Goal: Information Seeking & Learning: Learn about a topic

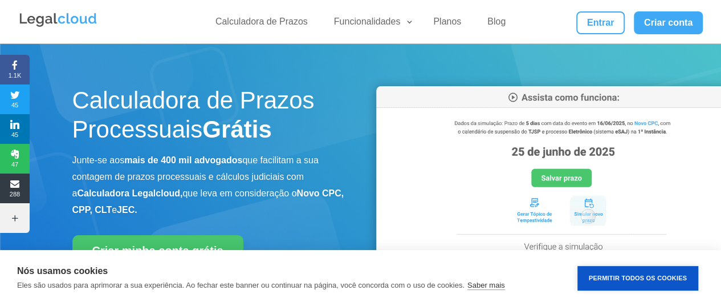
click at [618, 278] on button "Permitir Todos os Cookies" at bounding box center [638, 278] width 121 height 25
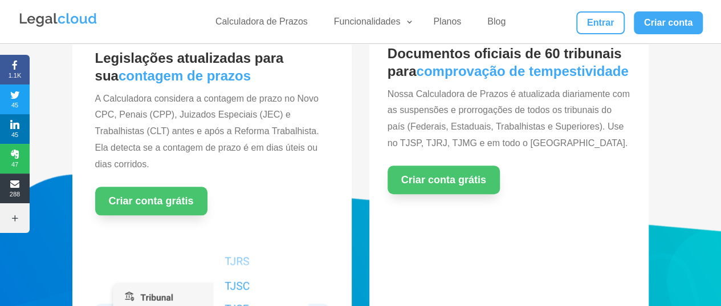
scroll to position [399, 0]
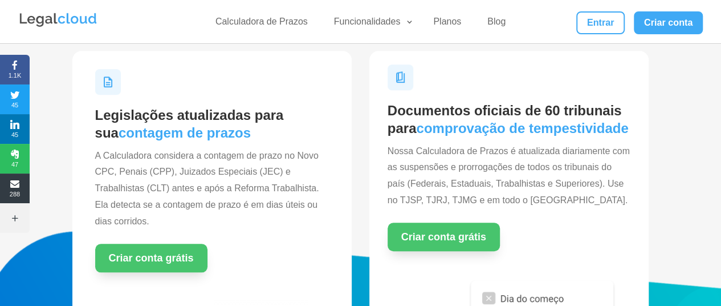
click at [662, 186] on div "Legislações atualizadas para sua contagem de prazos A Calculadora considera a c…" at bounding box center [360, 282] width 721 height 498
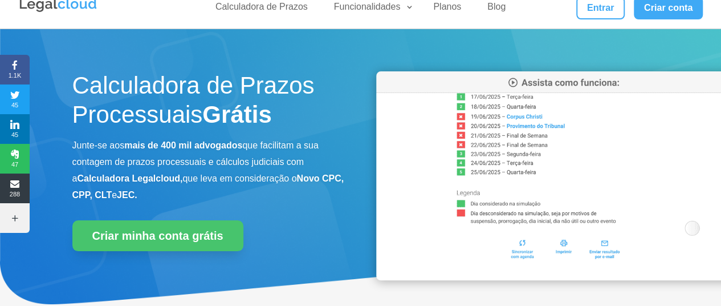
scroll to position [0, 0]
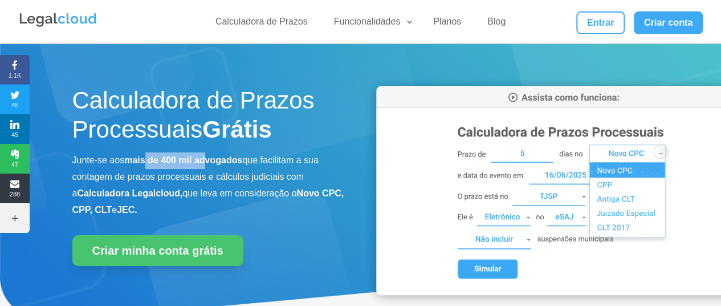
drag, startPoint x: 147, startPoint y: 160, endPoint x: 221, endPoint y: 165, distance: 74.3
click at [210, 167] on p "Junte-se aos mais de 400 mil advogados que facilitam a sua contagem de prazos p…" at bounding box center [208, 185] width 273 height 66
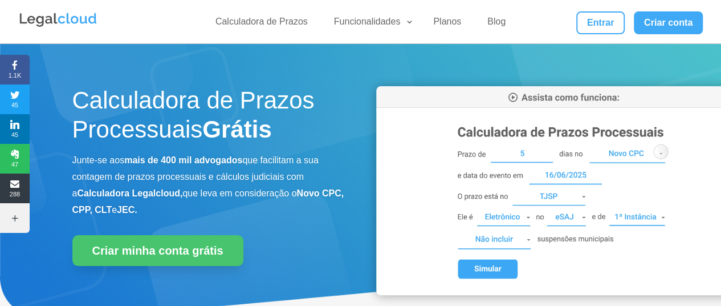
click at [231, 160] on b "mais de 400 mil advogados" at bounding box center [183, 160] width 118 height 10
drag, startPoint x: 94, startPoint y: 176, endPoint x: 143, endPoint y: 177, distance: 49.6
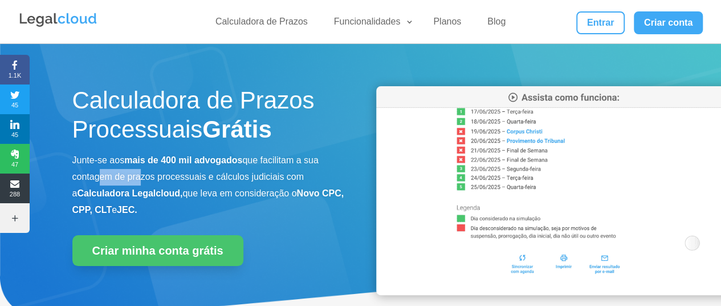
click at [141, 177] on p "Junte-se aos mais de 400 mil advogados que facilitam a sua contagem de prazos p…" at bounding box center [208, 185] width 273 height 66
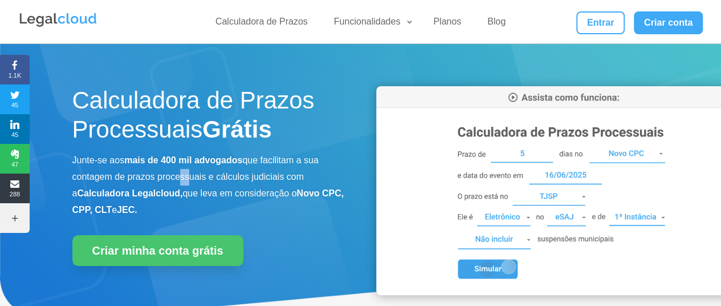
drag, startPoint x: 173, startPoint y: 178, endPoint x: 185, endPoint y: 179, distance: 11.4
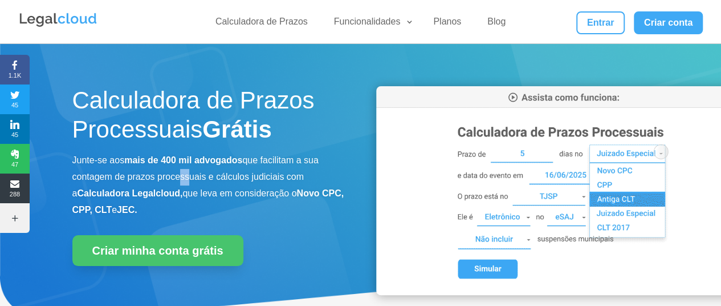
click at [185, 179] on p "Junte-se aos mais de 400 mil advogados que facilitam a sua contagem de prazos p…" at bounding box center [208, 185] width 273 height 66
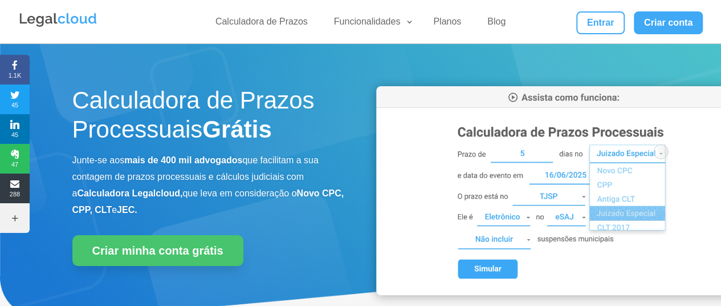
click at [137, 192] on b "Calculadora Legalcloud," at bounding box center [130, 193] width 106 height 10
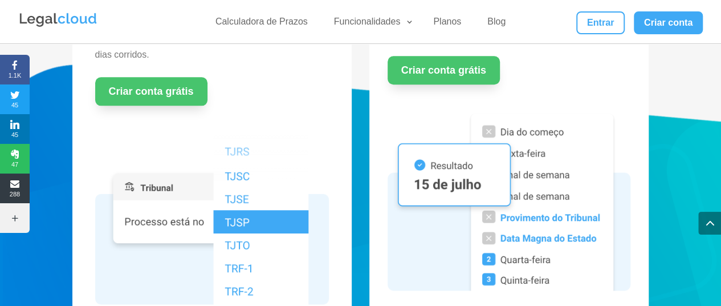
scroll to position [570, 0]
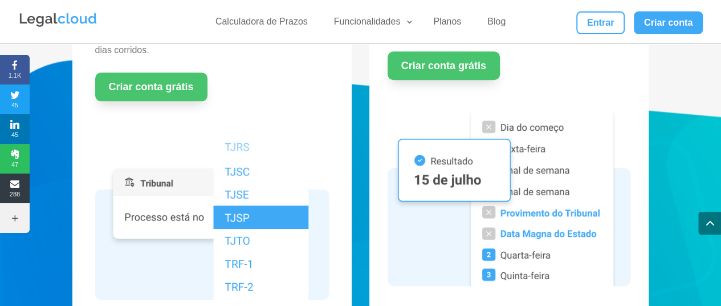
click at [692, 96] on div "Legislações atualizadas para sua contagem de prazos A Calculadora considera a c…" at bounding box center [360, 110] width 721 height 498
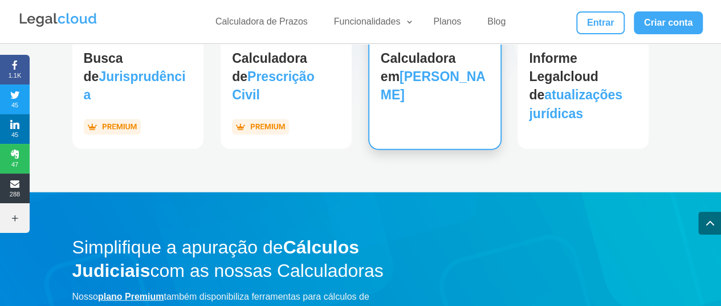
click at [480, 123] on div "Calculadora em Dias Corridos" at bounding box center [435, 77] width 131 height 141
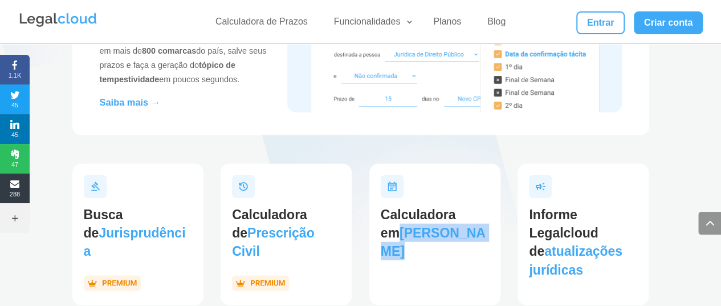
scroll to position [978, 0]
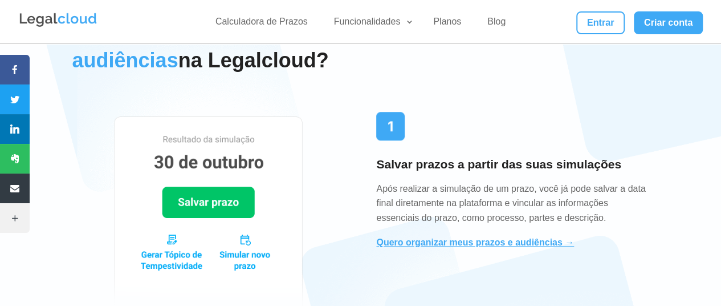
scroll to position [513, 0]
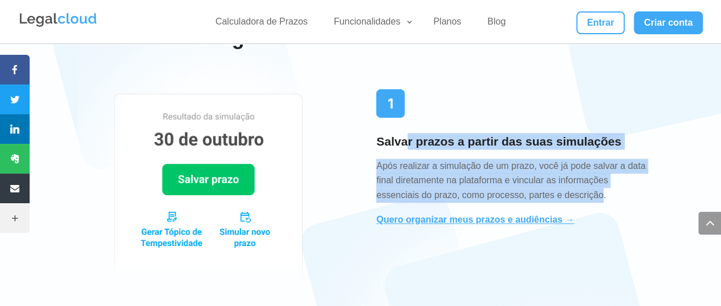
drag, startPoint x: 407, startPoint y: 148, endPoint x: 602, endPoint y: 196, distance: 200.9
click at [602, 196] on div "Salvar prazos a partir das suas simulações Após realizar a simulação de um praz…" at bounding box center [512, 166] width 273 height 155
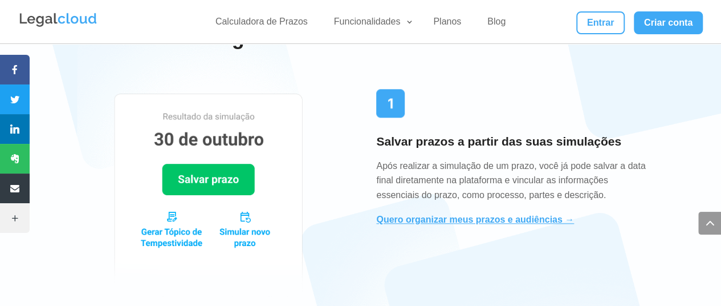
click at [342, 107] on div at bounding box center [208, 197] width 273 height 217
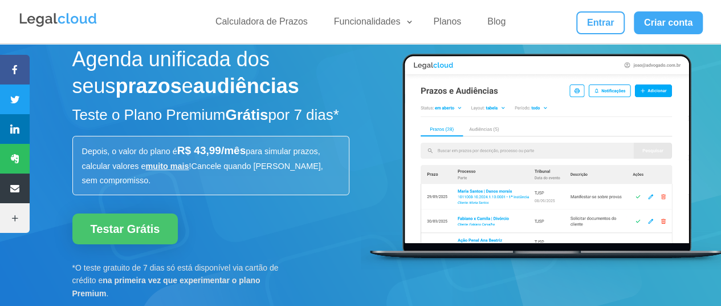
scroll to position [0, 0]
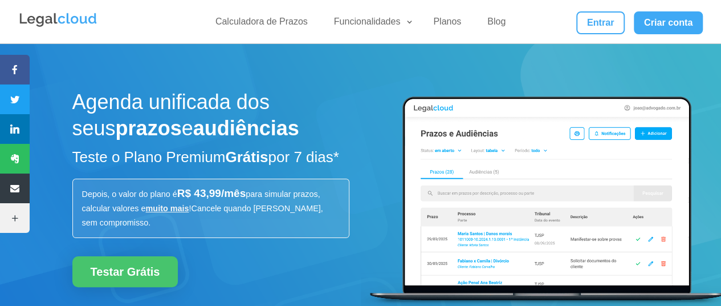
drag, startPoint x: 70, startPoint y: 51, endPoint x: 76, endPoint y: 10, distance: 42.2
click at [70, 51] on div "Agenda unificada dos seus prazos e audiências Teste o Plano Premium Grátis por …" at bounding box center [360, 231] width 721 height 376
